Goal: Information Seeking & Learning: Find specific fact

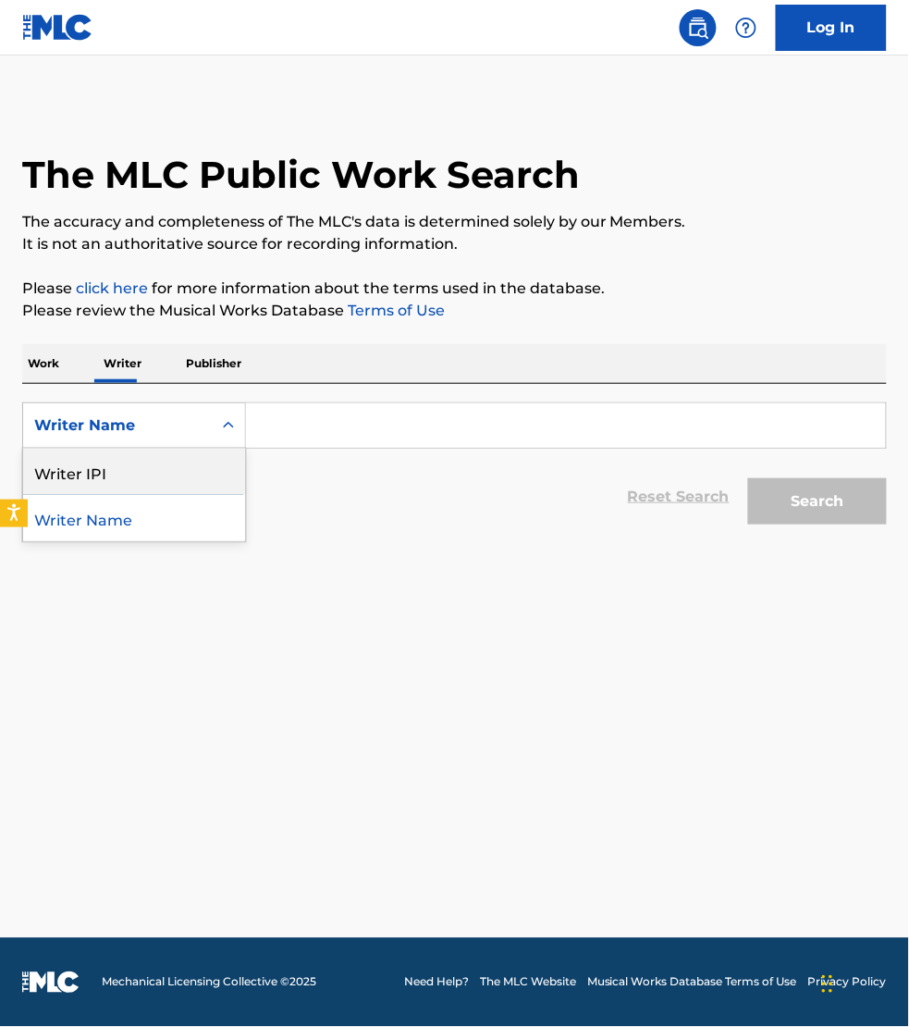
click at [43, 372] on p "Work" at bounding box center [43, 363] width 43 height 39
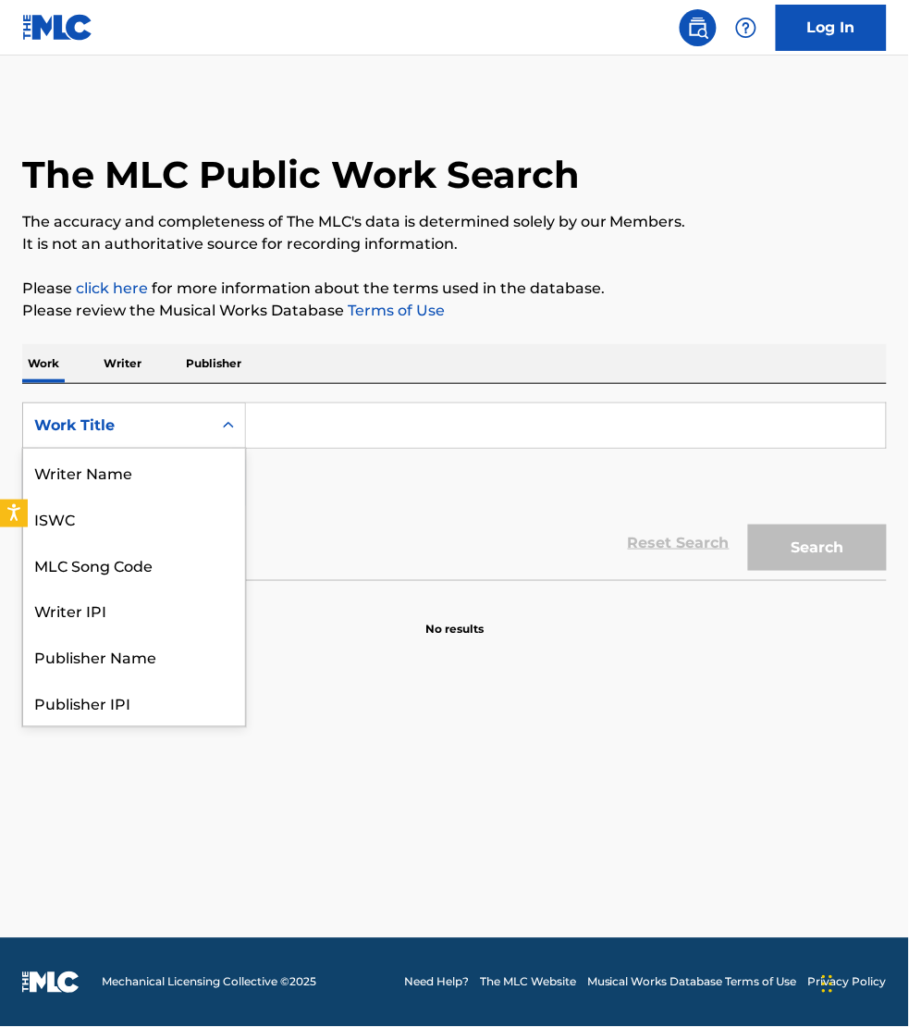
click at [66, 414] on div "Work Title" at bounding box center [117, 425] width 167 height 22
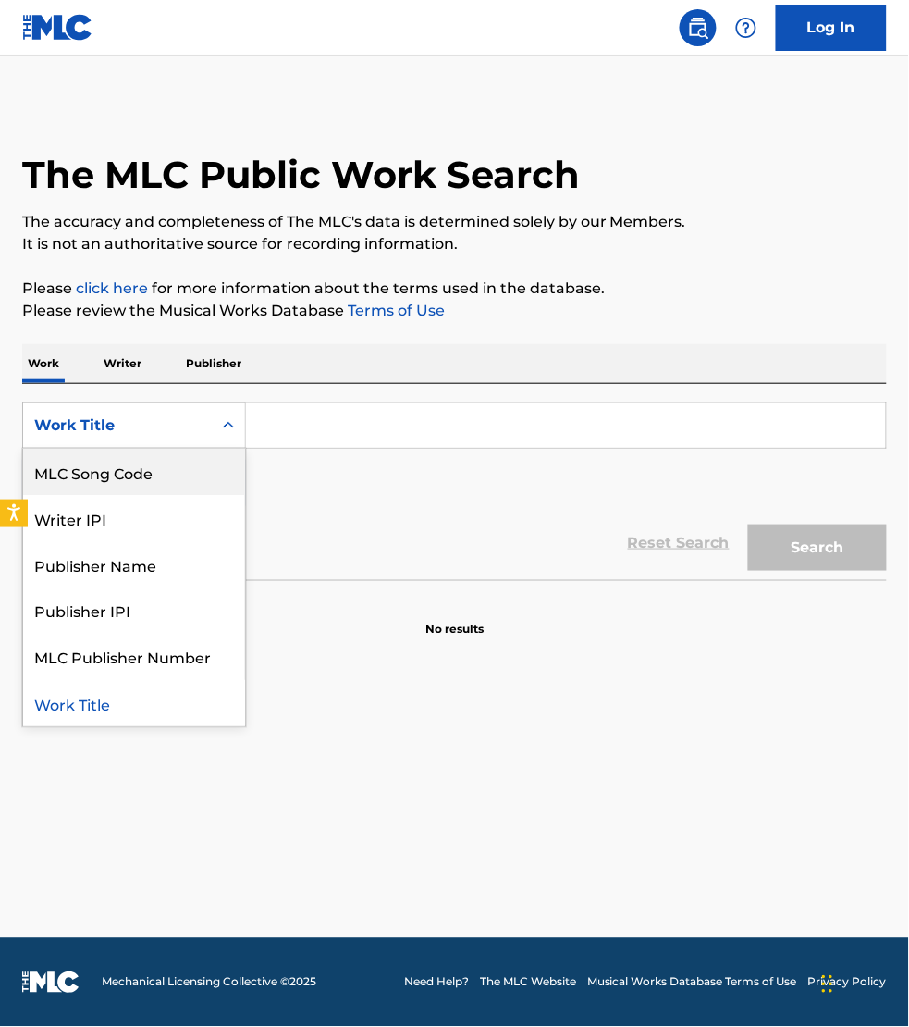
click at [80, 464] on div "MLC Song Code" at bounding box center [134, 472] width 222 height 46
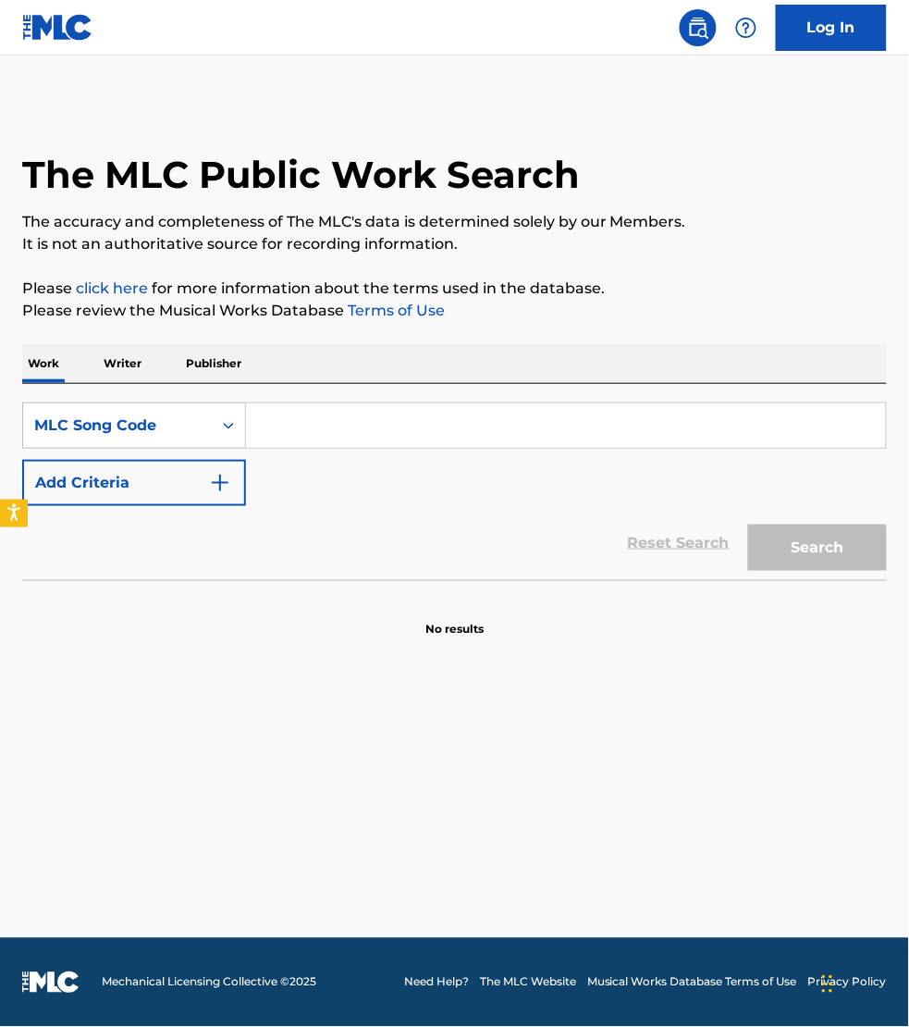
click at [279, 417] on input "Search Form" at bounding box center [566, 425] width 640 height 44
paste input "DB9GS2"
type input "DB9GS2"
click at [748, 525] on button "Search" at bounding box center [817, 548] width 139 height 46
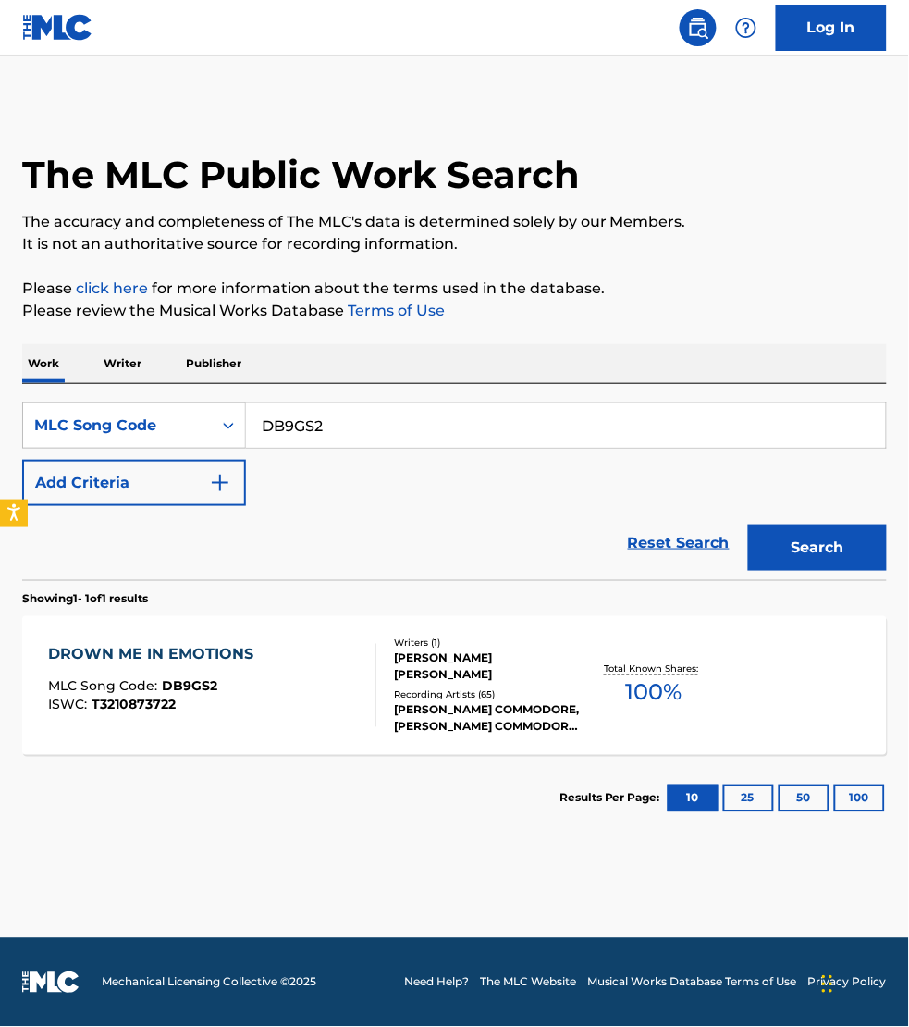
click at [291, 680] on div "DROWN ME IN EMOTIONS MLC Song Code : DB9GS2 ISWC : T3210873722" at bounding box center [212, 685] width 328 height 83
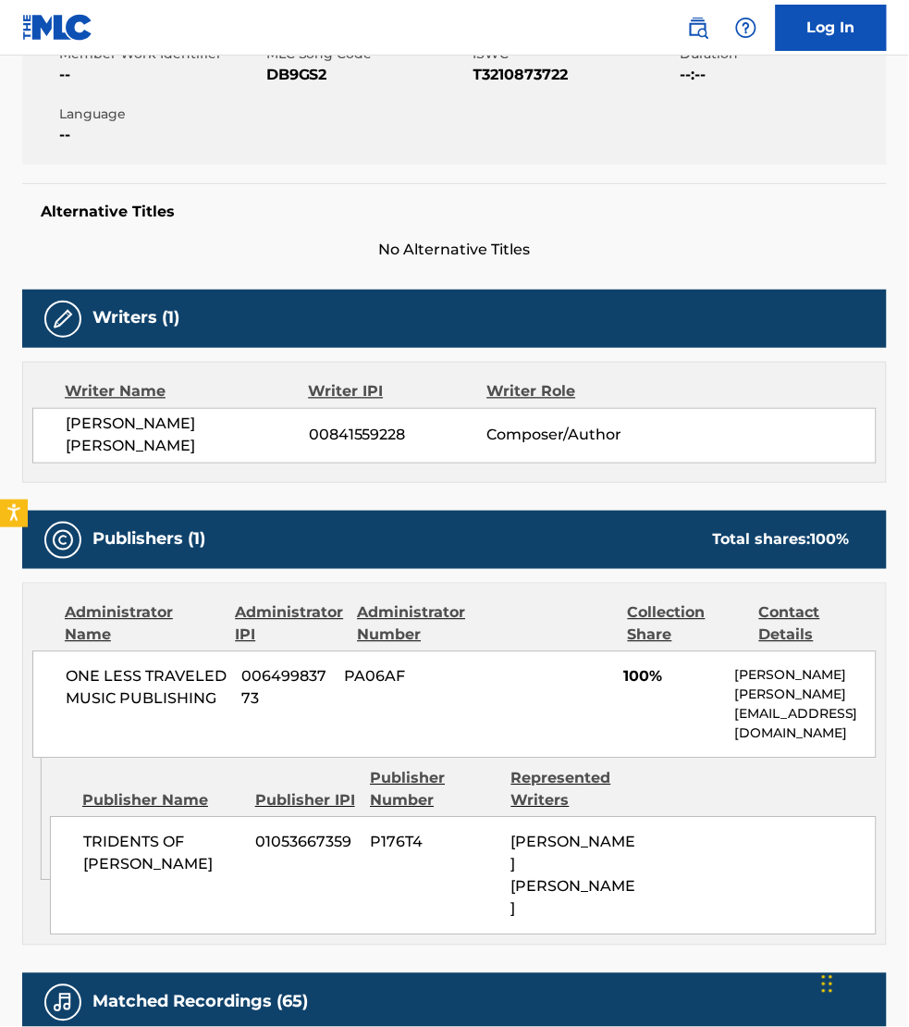
scroll to position [376, 0]
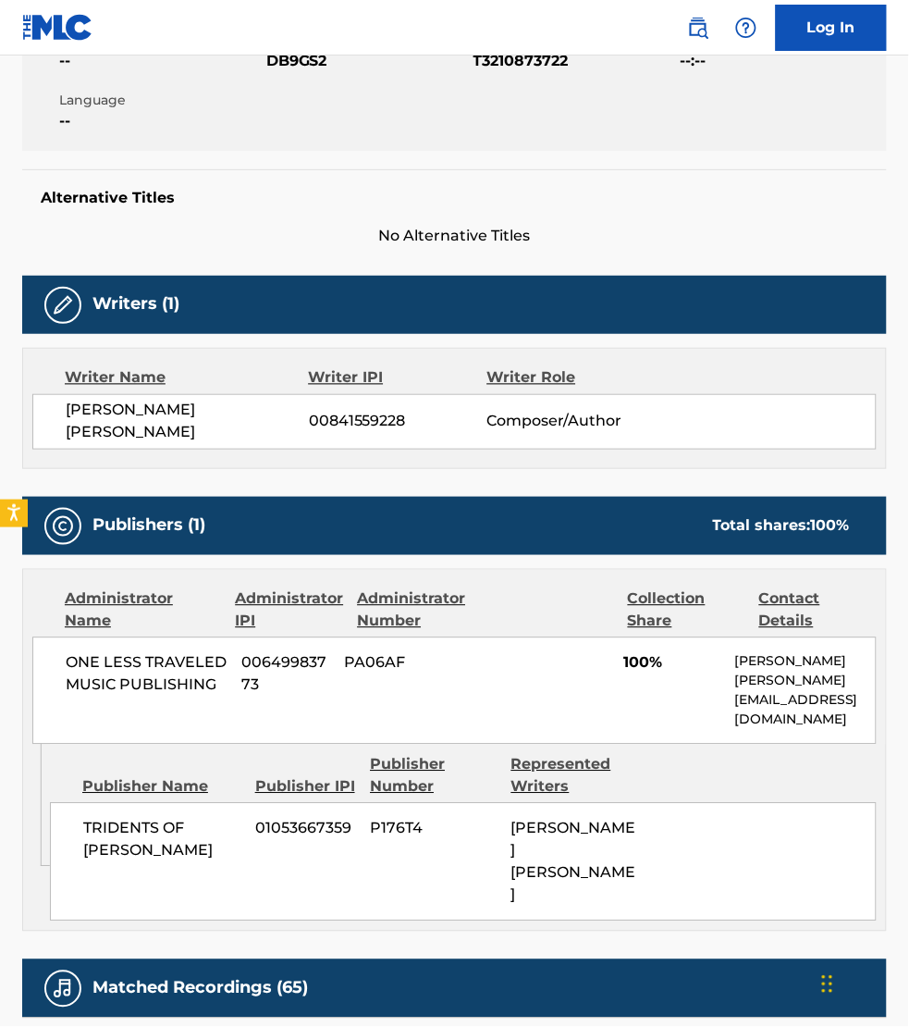
click at [821, 202] on h5 "Alternative Titles" at bounding box center [455, 198] width 828 height 19
